Goal: Task Accomplishment & Management: Manage account settings

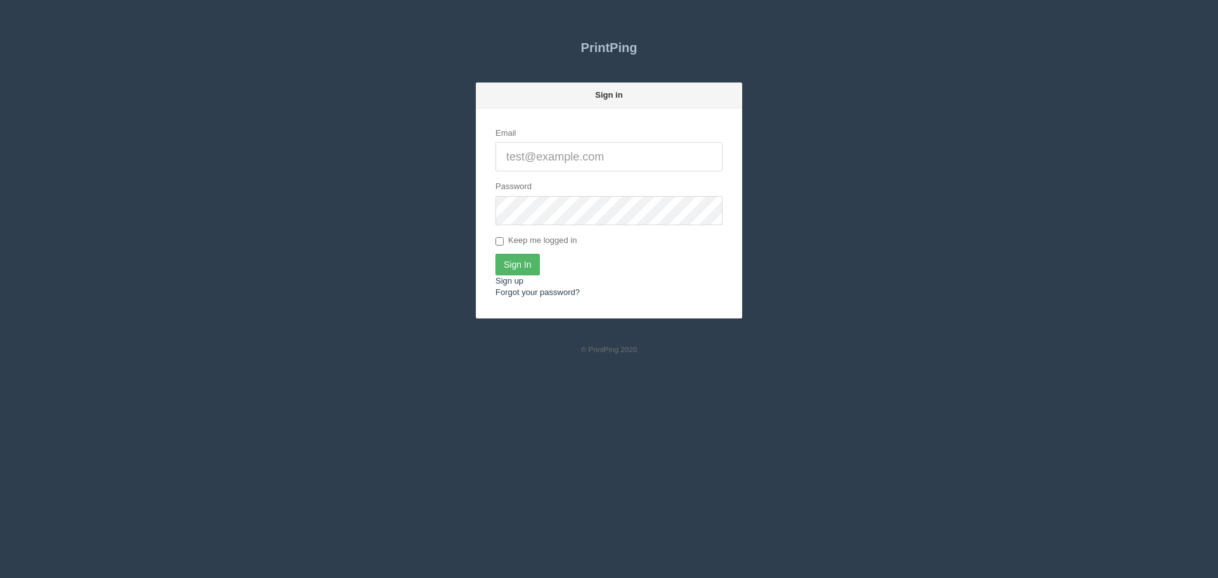
type input "[PERSON_NAME][EMAIL_ADDRESS][DOMAIN_NAME]"
click at [509, 263] on input "Sign In" at bounding box center [517, 265] width 44 height 22
click at [585, 159] on input "[PERSON_NAME][EMAIL_ADDRESS][DOMAIN_NAME]" at bounding box center [608, 156] width 227 height 29
type input "info@allrushbindery.com"
click at [522, 272] on input "Sign In" at bounding box center [517, 265] width 44 height 22
